Goal: Information Seeking & Learning: Learn about a topic

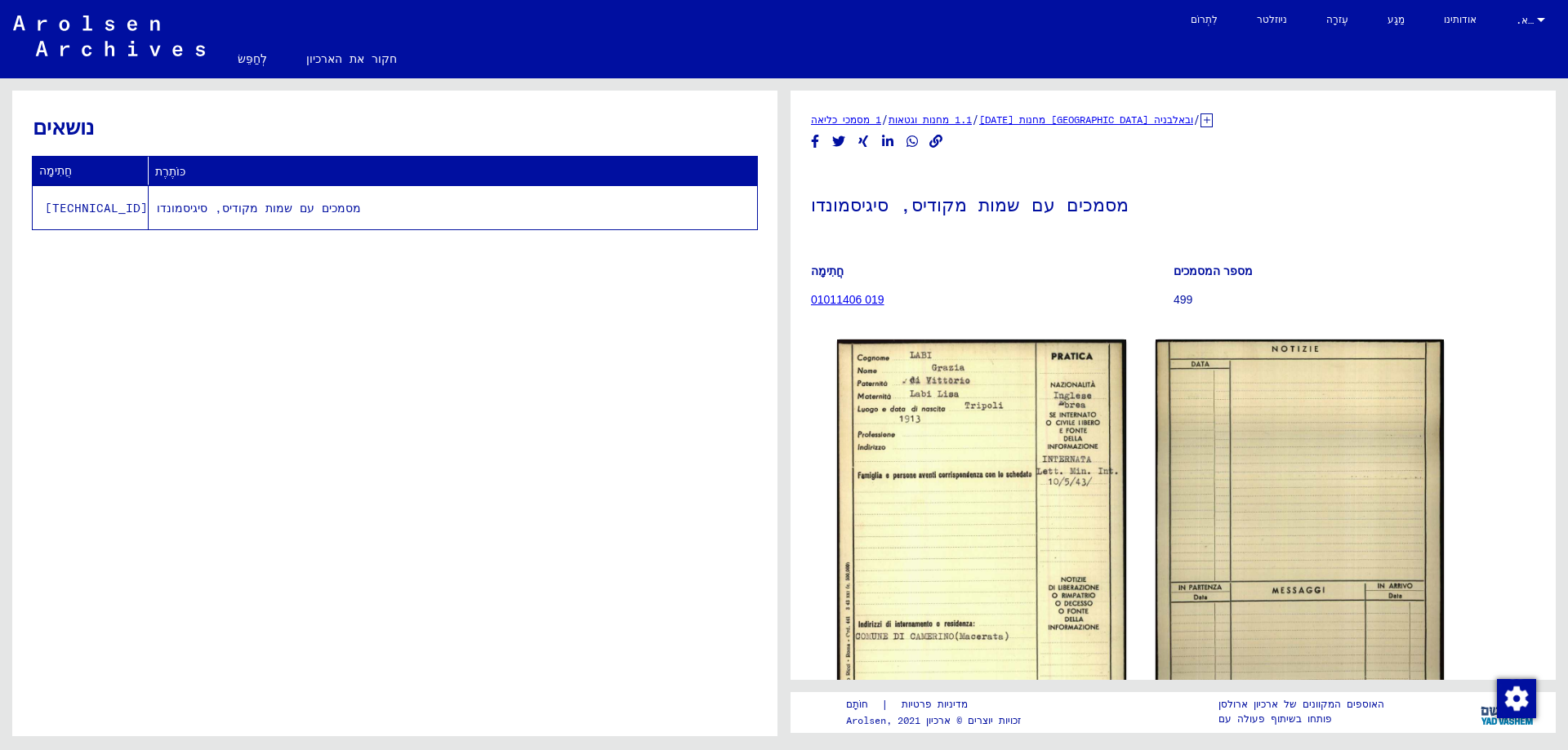
click at [944, 122] on font "1.1 מחנות וגטאות" at bounding box center [930, 120] width 84 height 12
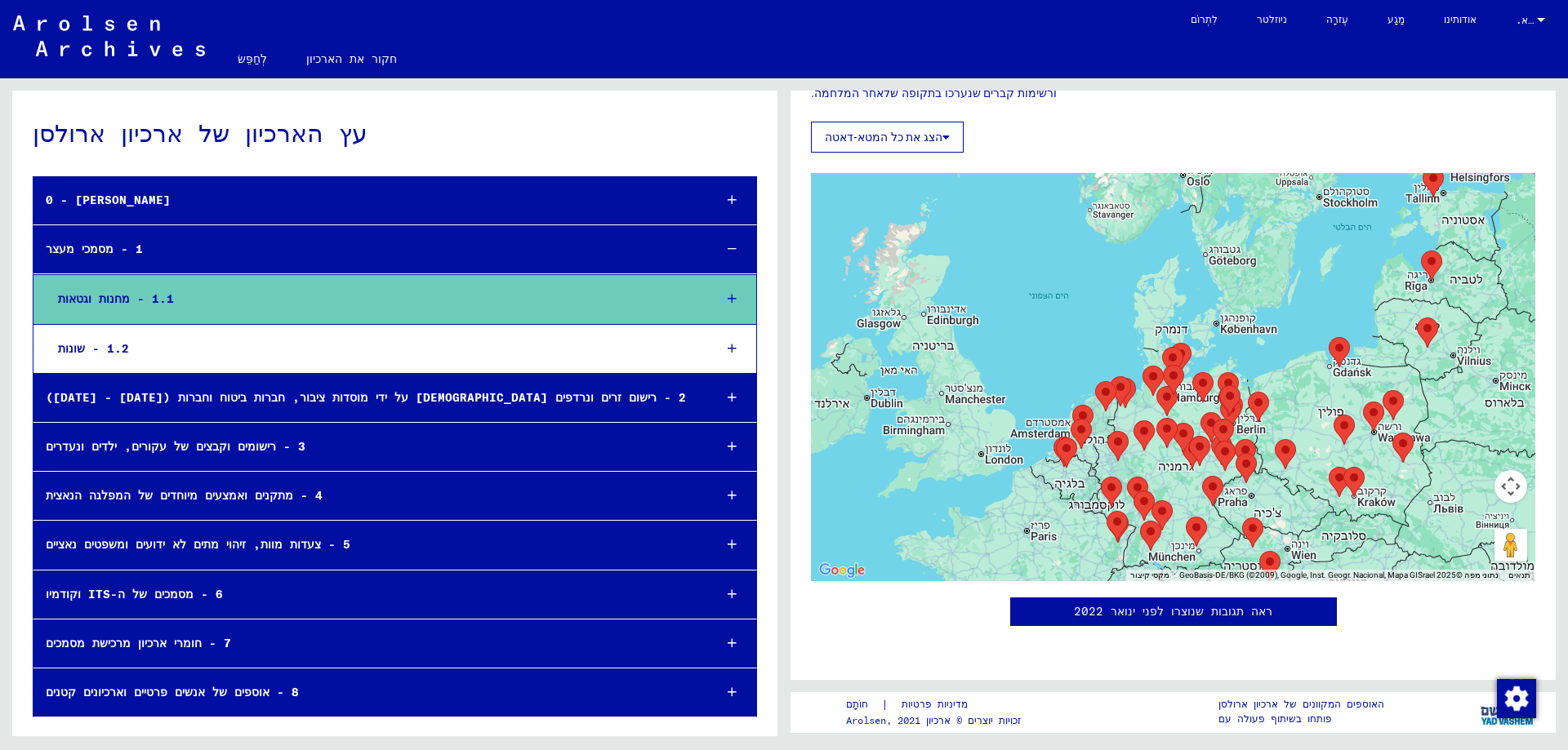
scroll to position [409, 0]
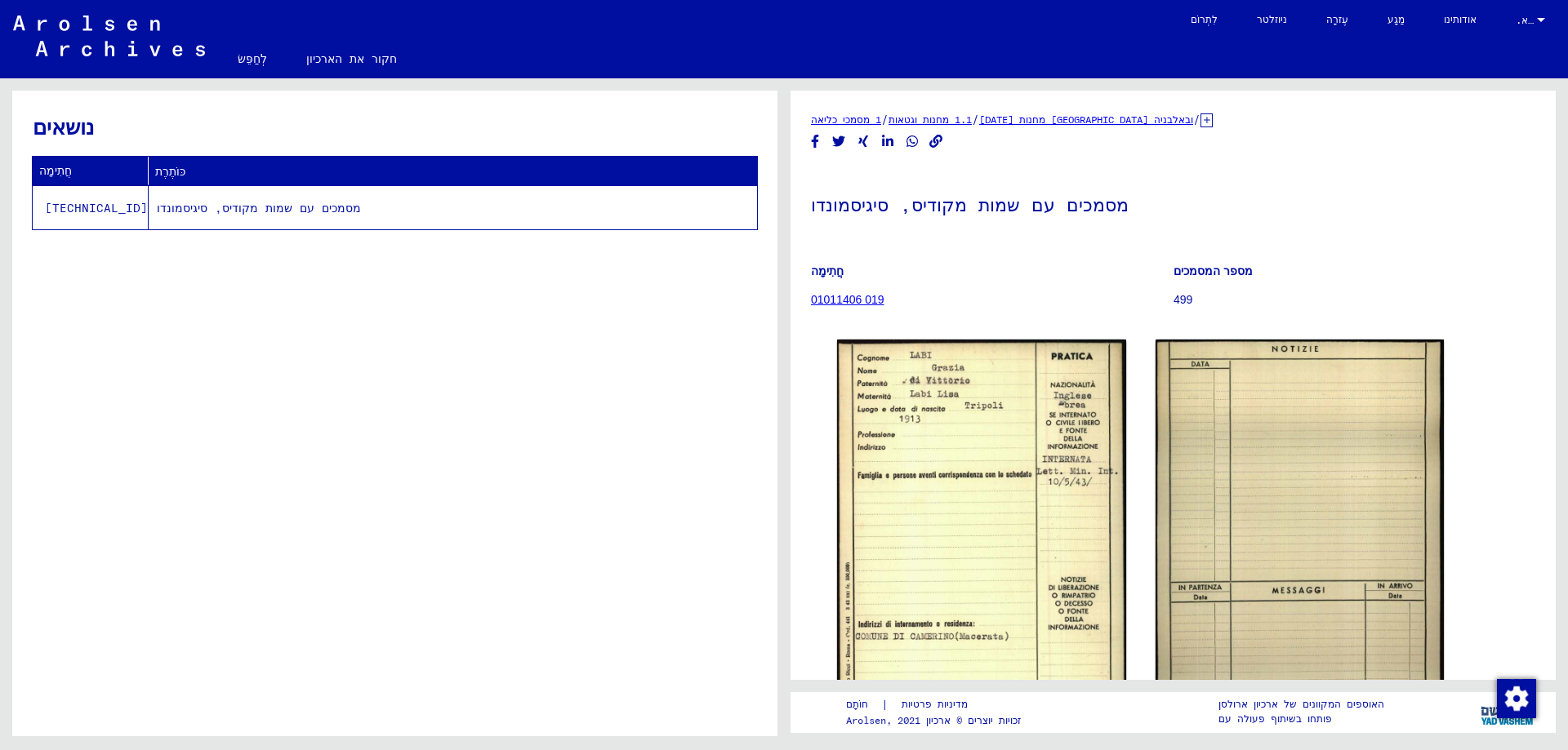
click at [213, 213] on font "מסמכים עם שמות מקודיס, סיגיסמונדו" at bounding box center [259, 208] width 204 height 15
click at [157, 209] on font "מסמכים עם שמות מקודיס, סיגיסמונדו" at bounding box center [259, 208] width 204 height 15
click at [157, 203] on font "מסמכים עם שמות מקודיס, סיגיסמונדו" at bounding box center [259, 208] width 204 height 15
click at [213, 273] on div "נושאים חֲתִימָה כּוֹתֶרֶת [TECHNICAL_ID] מסמכים עם שמות מקודיס, סיגיסמונדו" at bounding box center [394, 419] width 765 height 658
click at [848, 301] on font "01011406 019" at bounding box center [847, 299] width 73 height 13
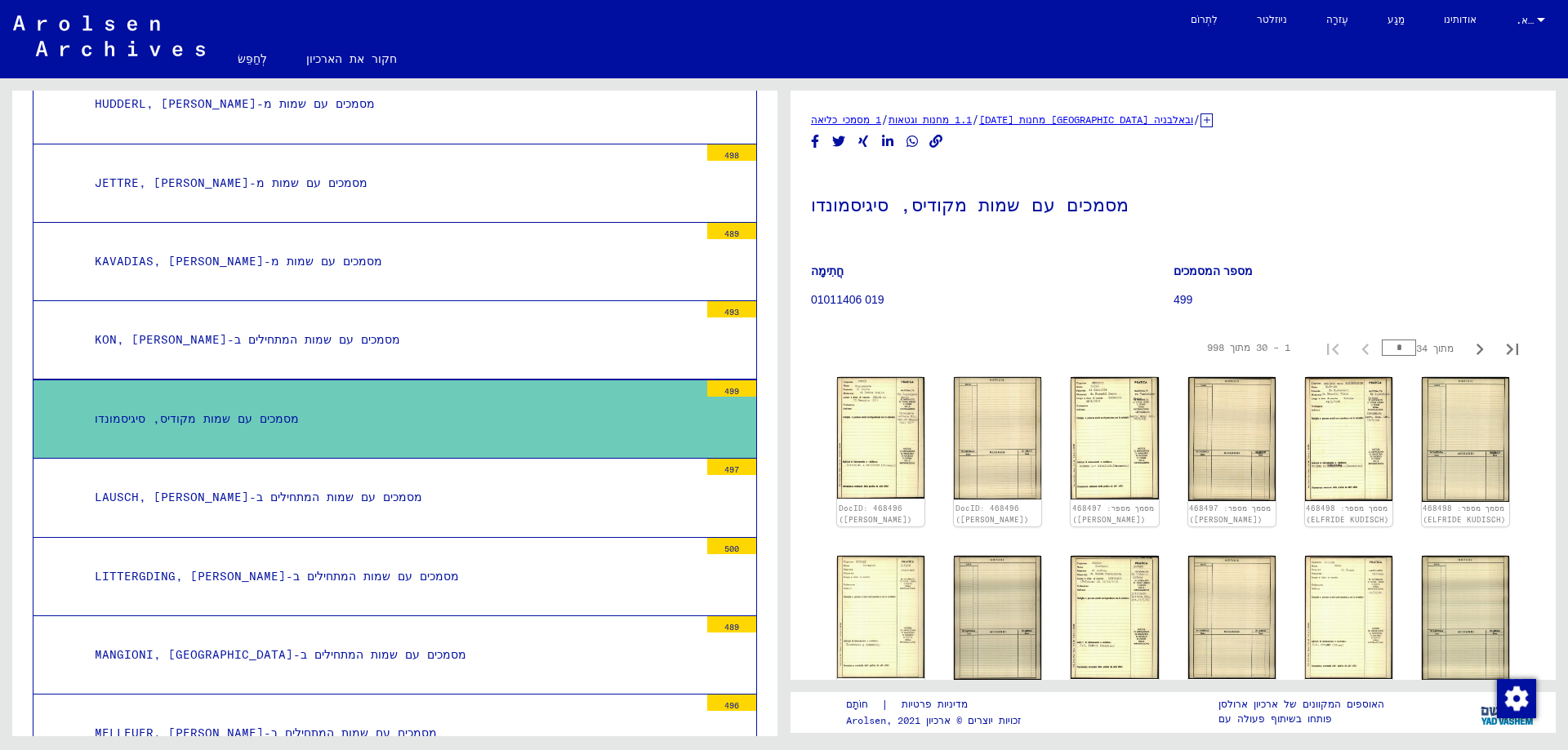
click at [849, 120] on font "1 מסמכי כליאה" at bounding box center [845, 120] width 70 height 12
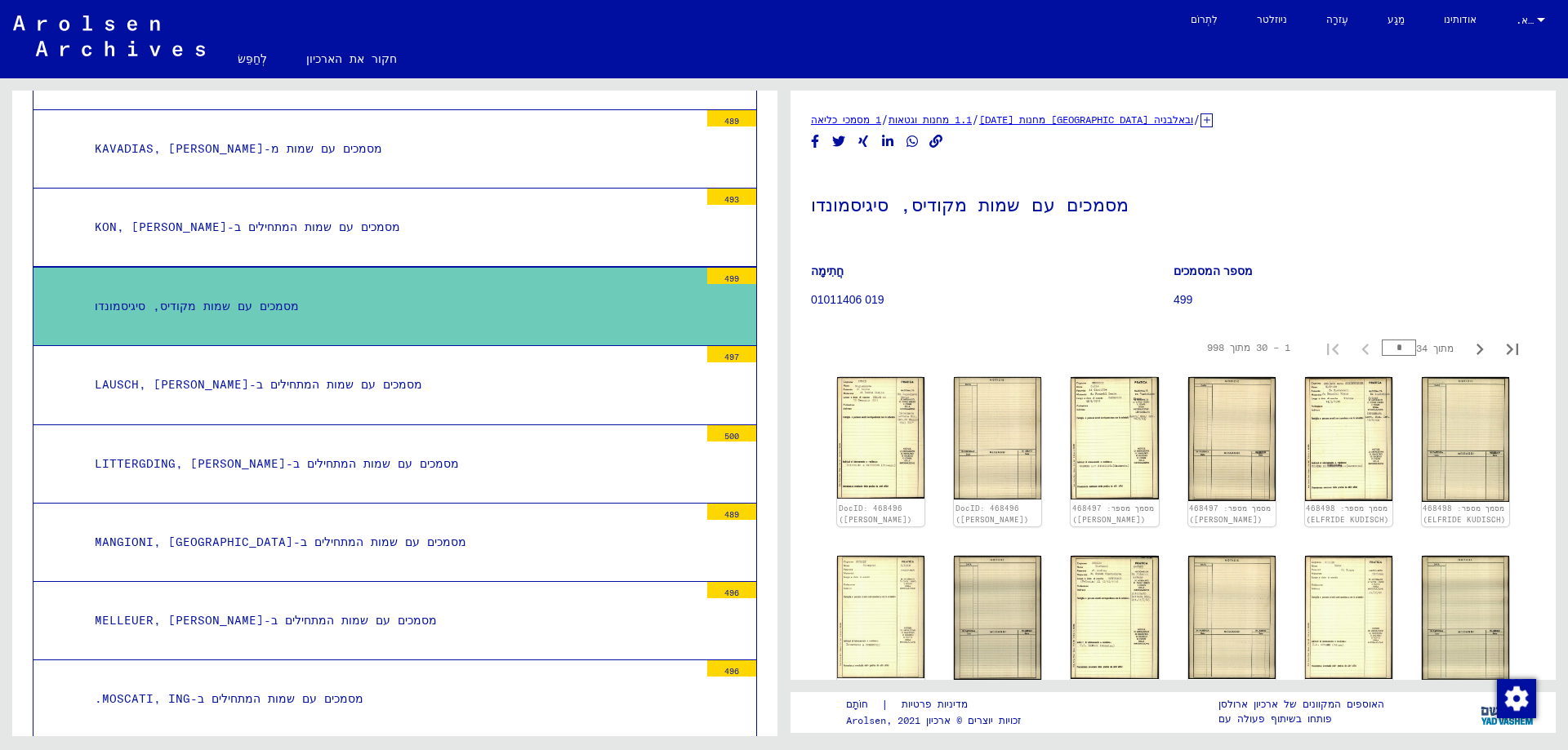
scroll to position [2389, 0]
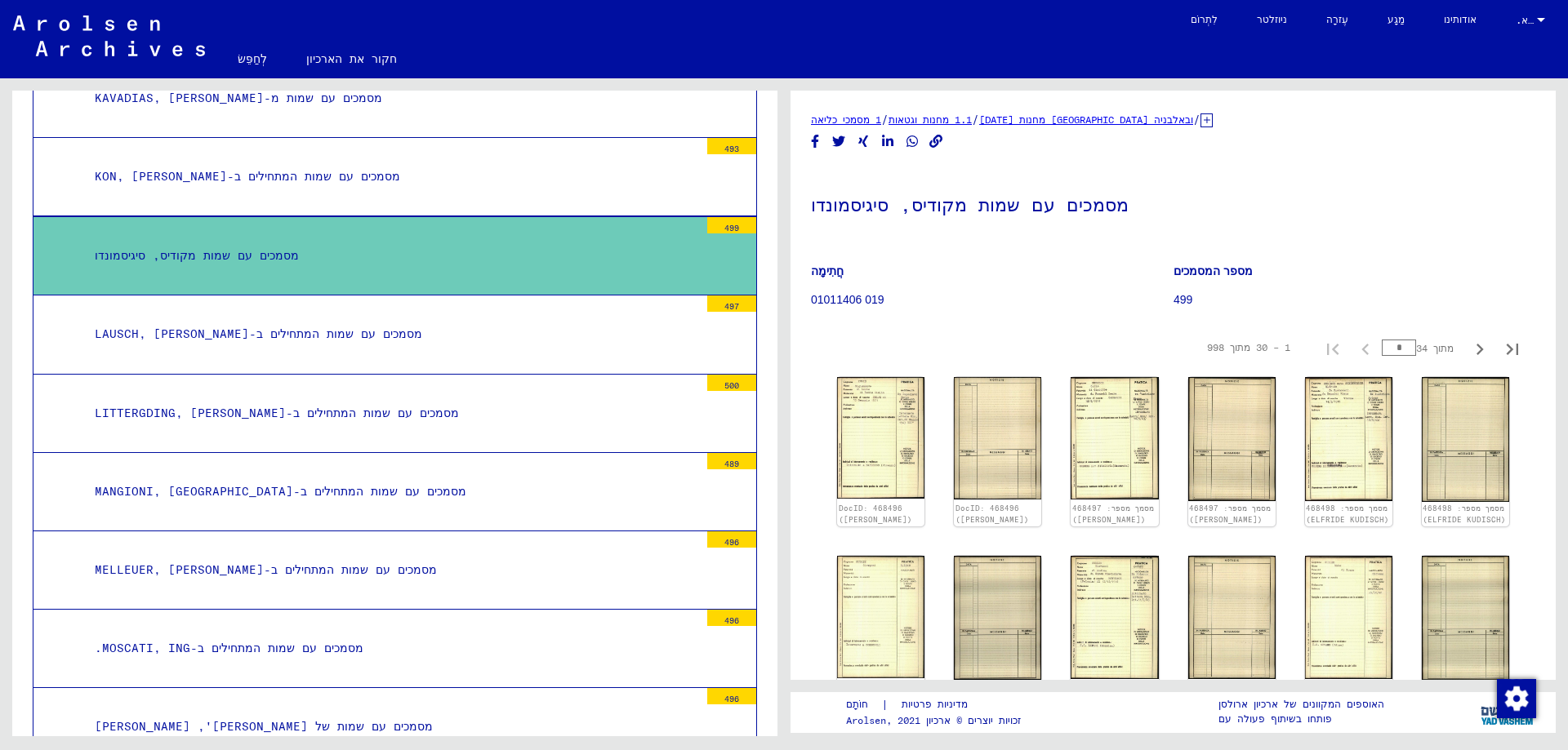
click at [402, 336] on div "מסמכים עם שמות המתחילים ב-LAUSCH, [PERSON_NAME]" at bounding box center [391, 334] width 617 height 32
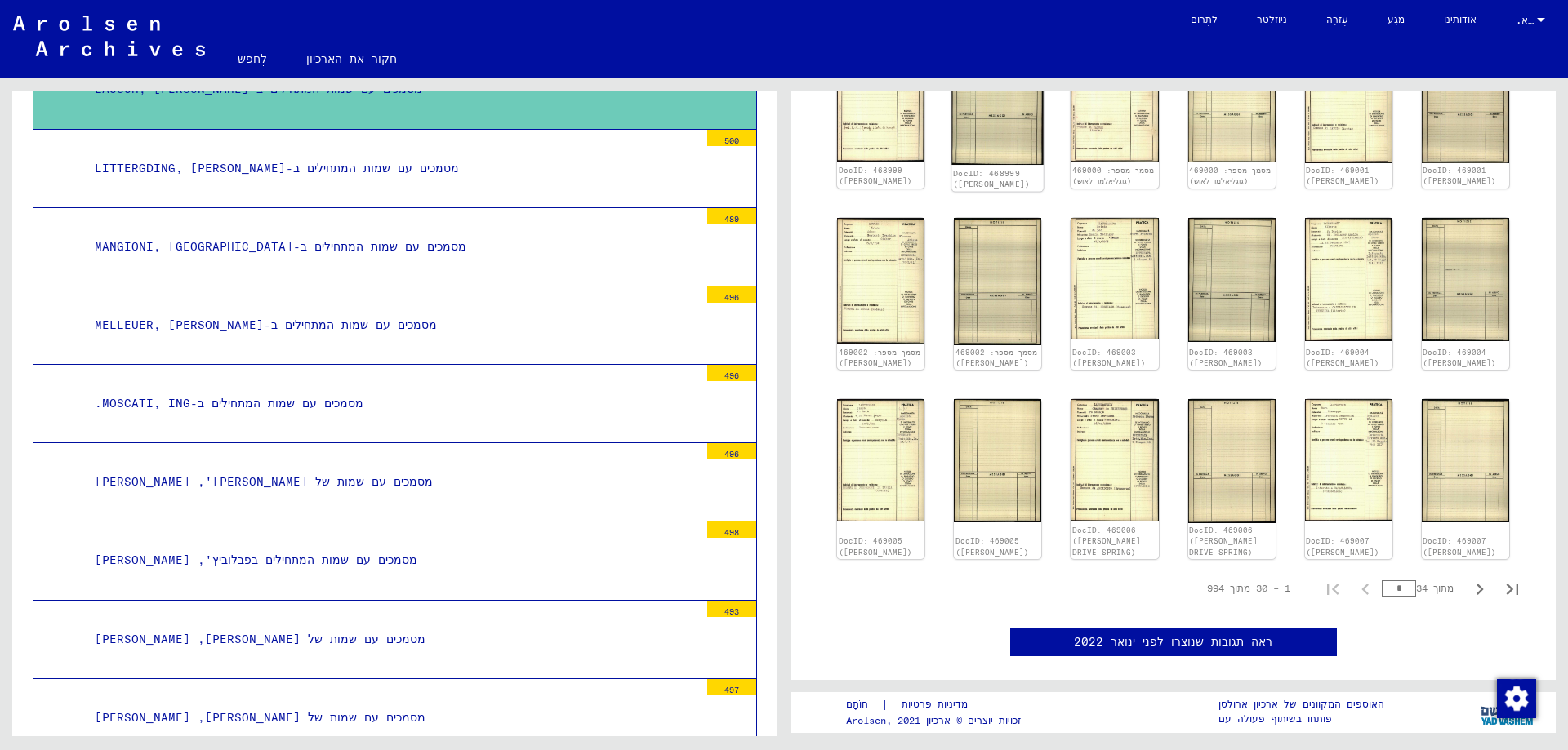
scroll to position [898, 0]
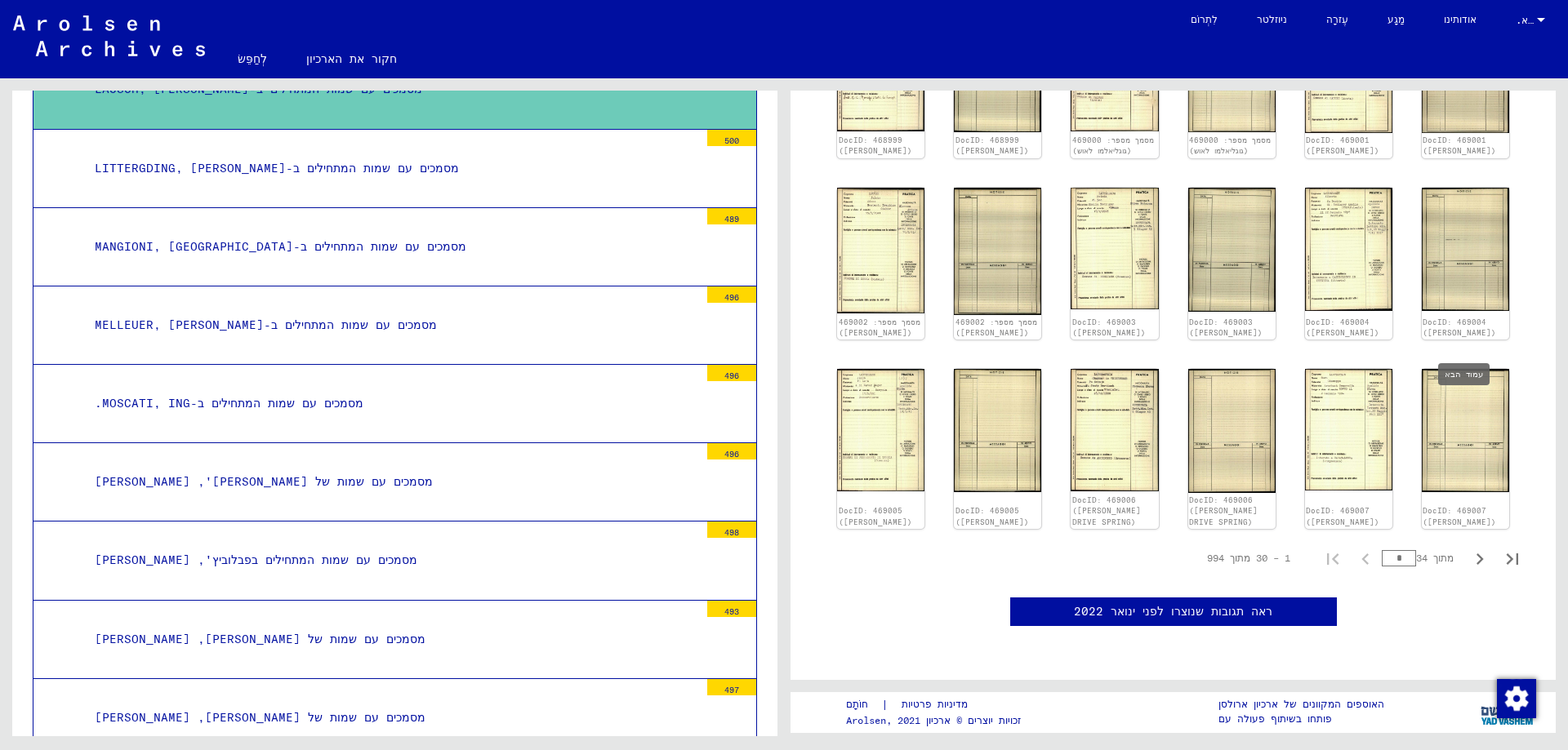
click at [1477, 553] on icon "עמוד הבא" at bounding box center [1480, 559] width 8 height 11
type input "*"
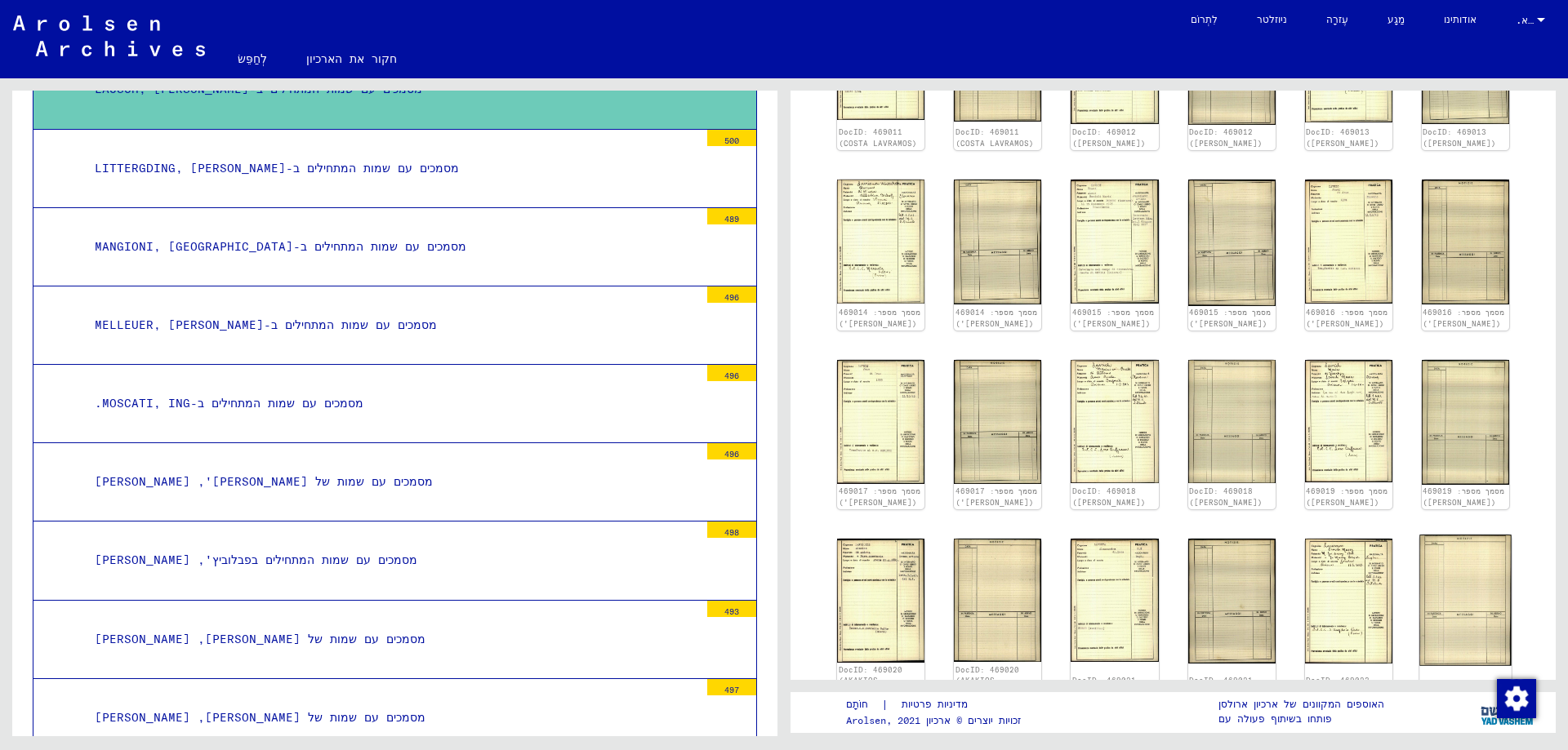
scroll to position [816, 0]
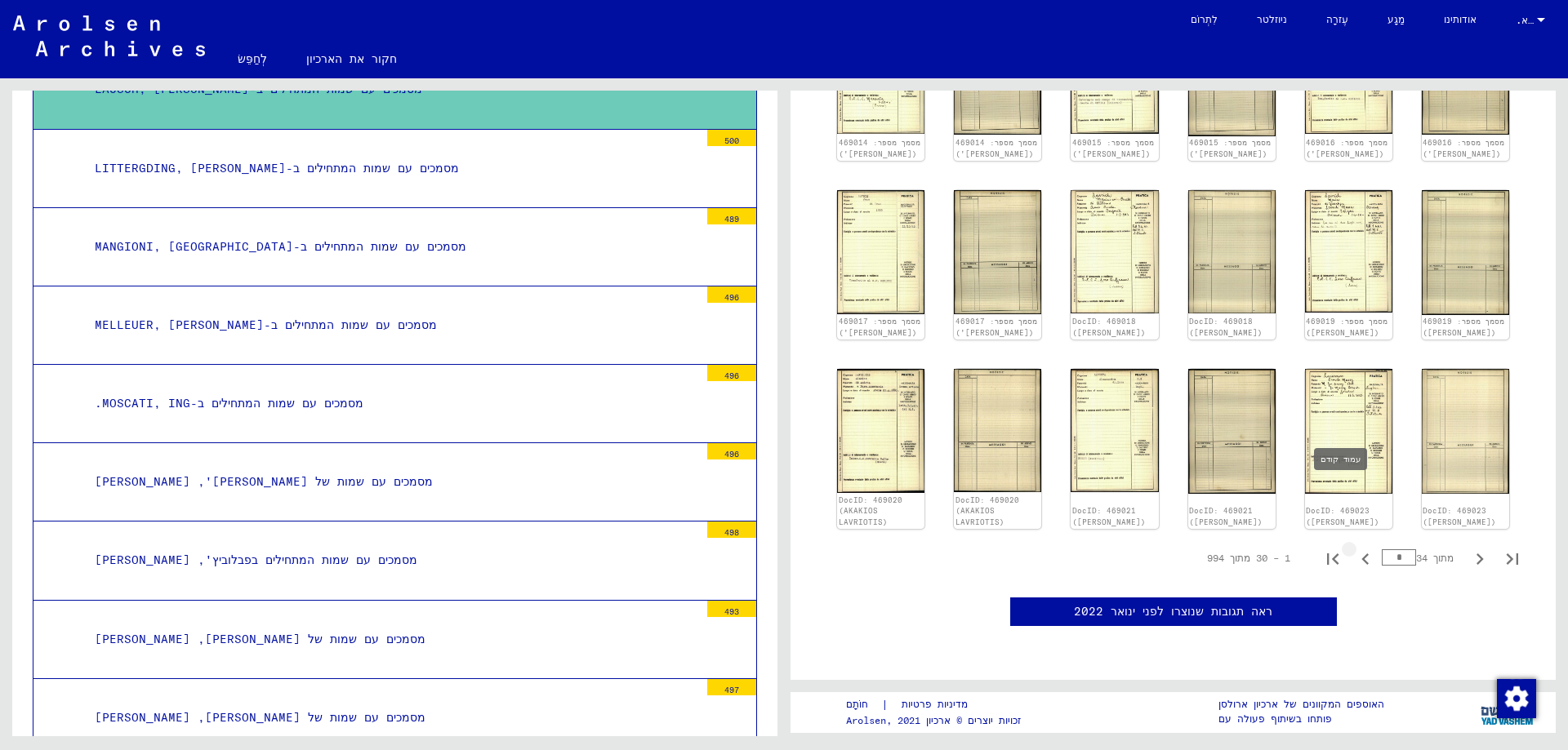
click at [1362, 553] on icon "עמוד קודם" at bounding box center [1365, 559] width 8 height 11
type input "*"
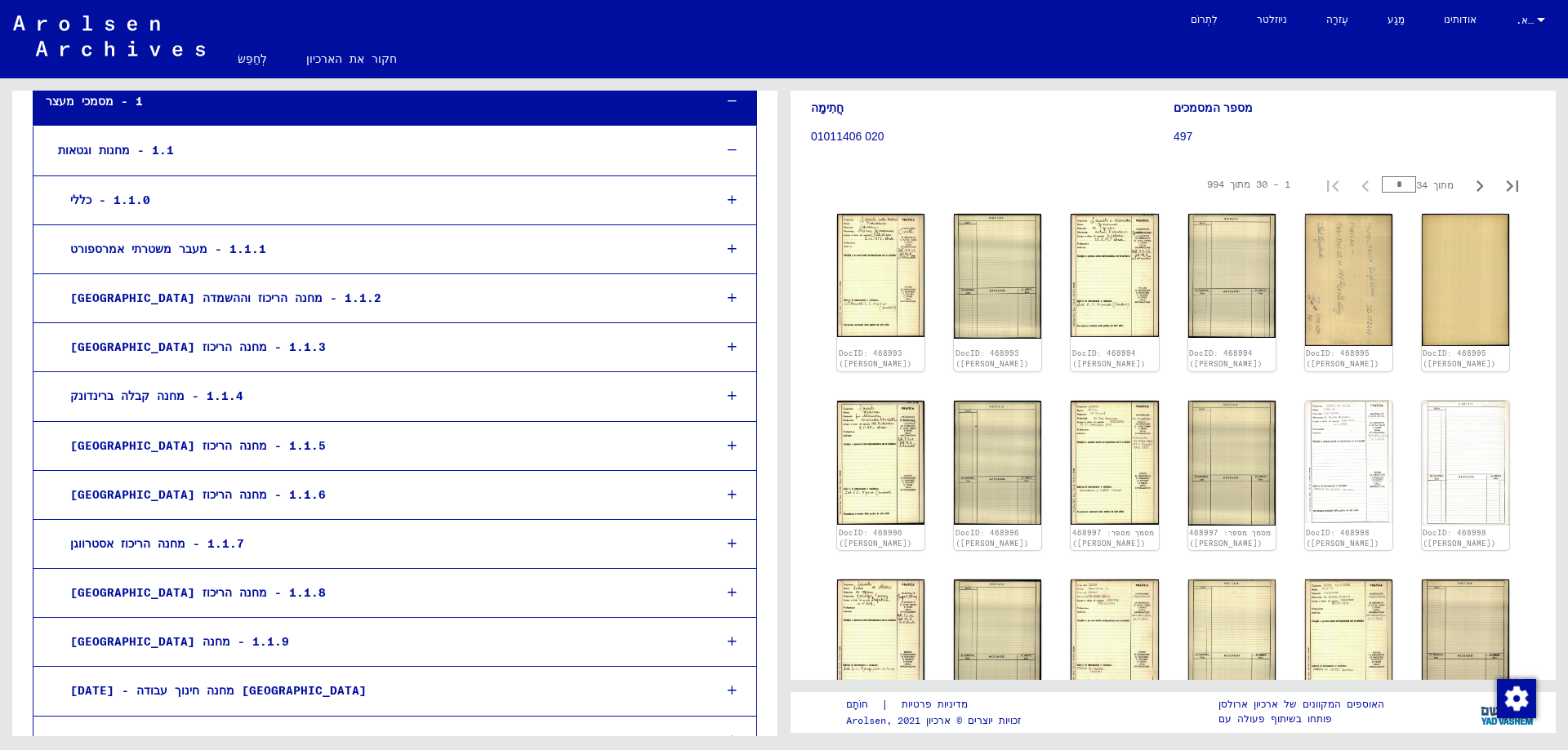
scroll to position [0, 0]
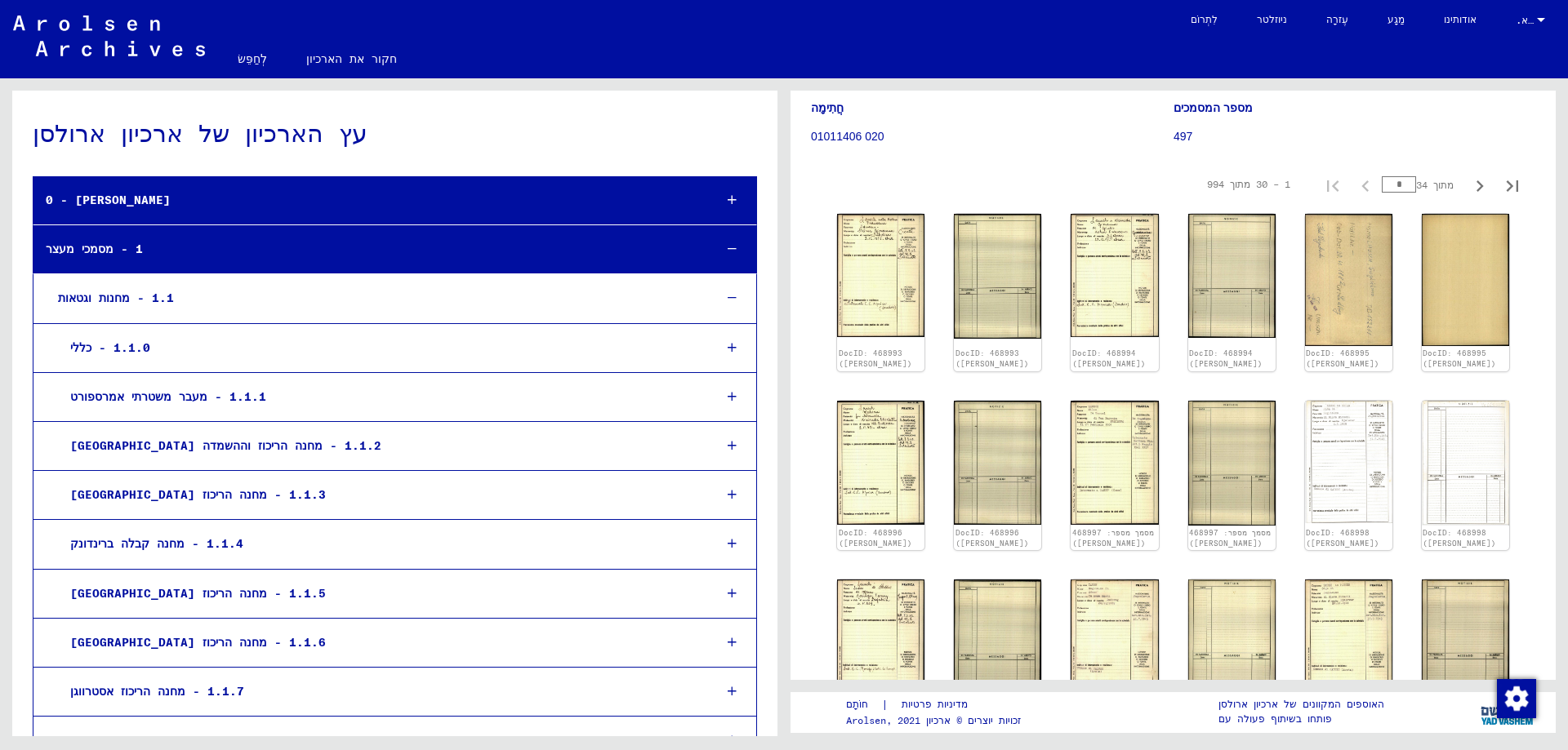
click at [99, 255] on font "1 - מסמכי מעצר" at bounding box center [94, 248] width 97 height 15
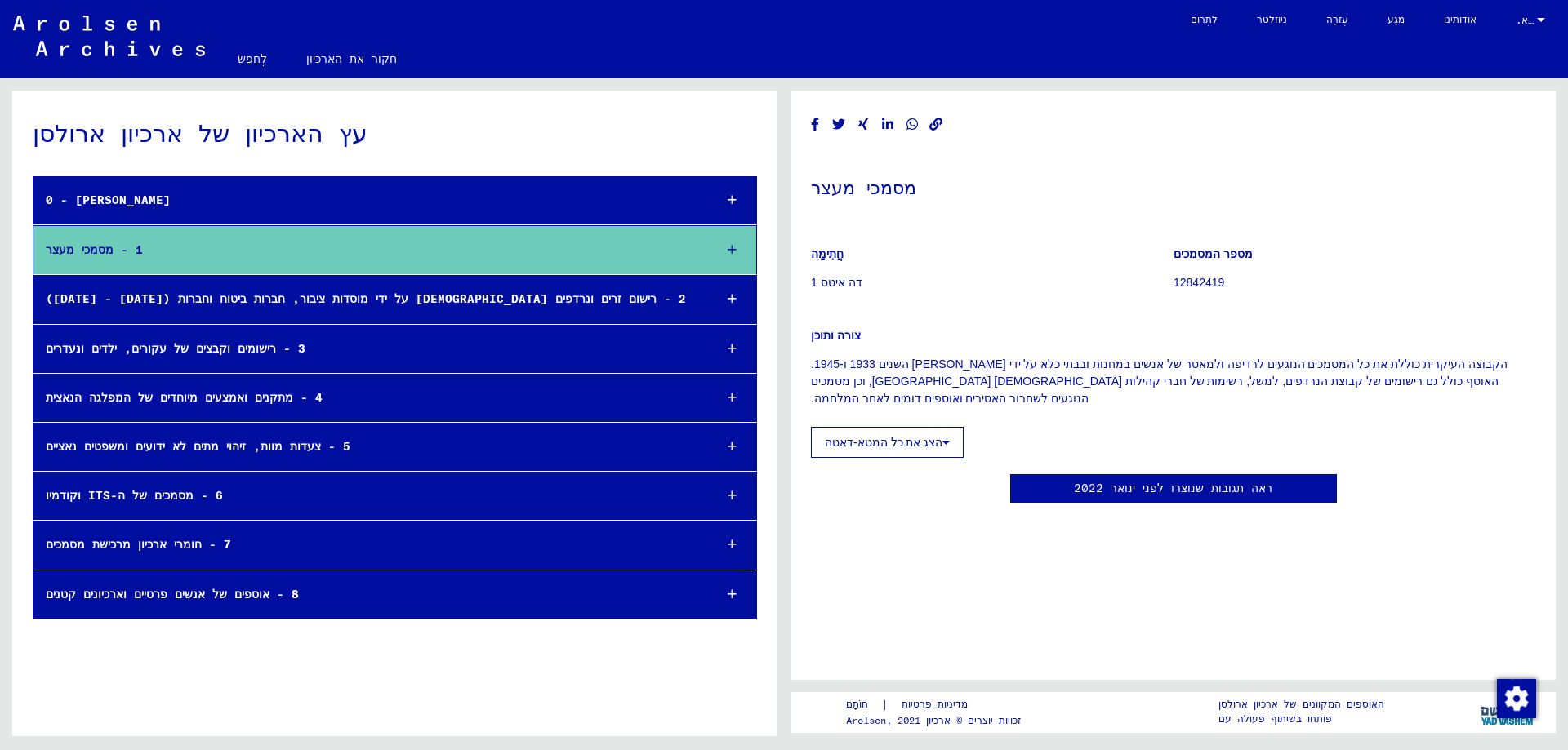
click at [278, 353] on font "3 - רישומים וקבצים של עקורים, ילדים ונעדרים" at bounding box center [175, 348] width 260 height 15
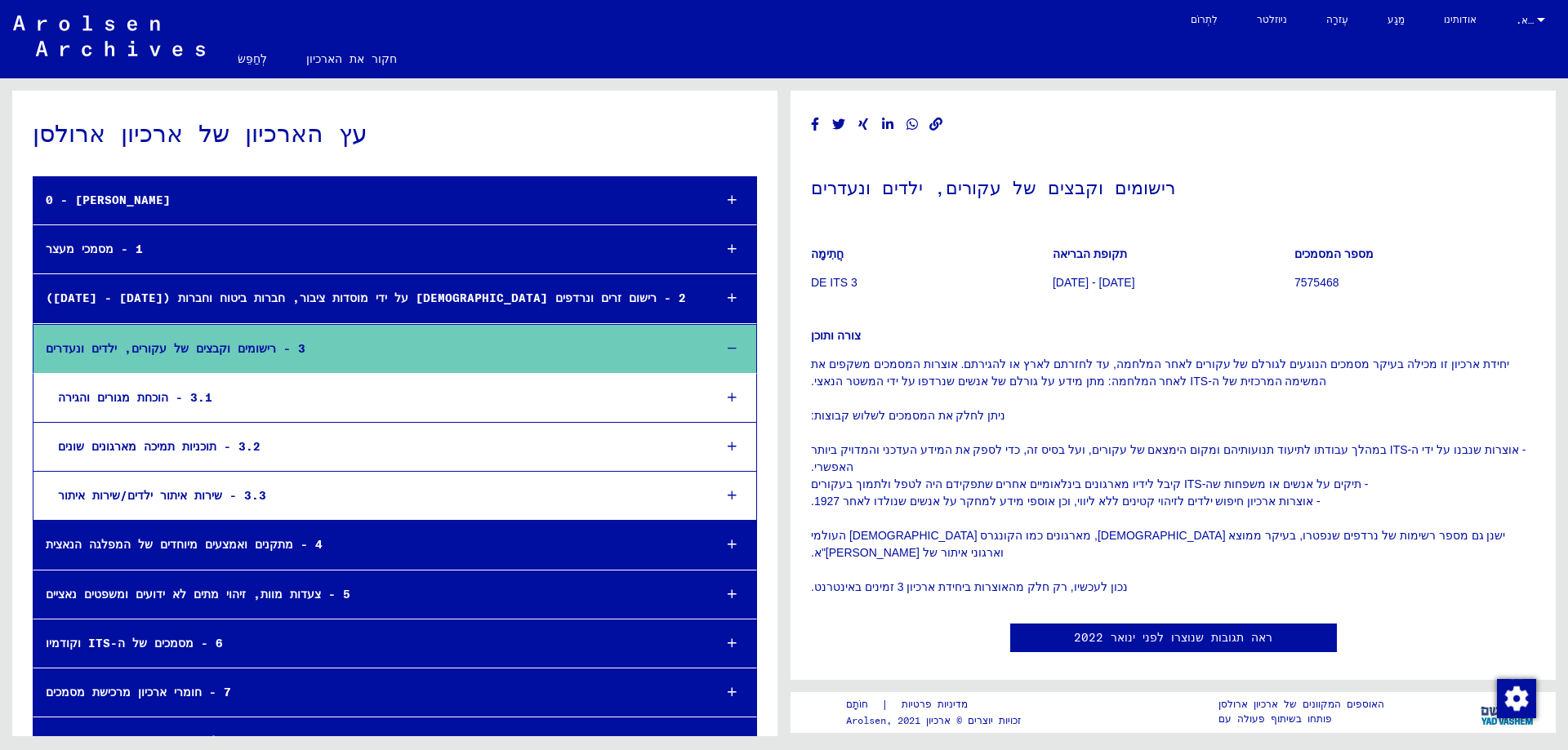
click at [143, 697] on font "7 - חומרי ארכיון מרכישת מסמכים" at bounding box center [138, 692] width 185 height 15
